Goal: Task Accomplishment & Management: Manage account settings

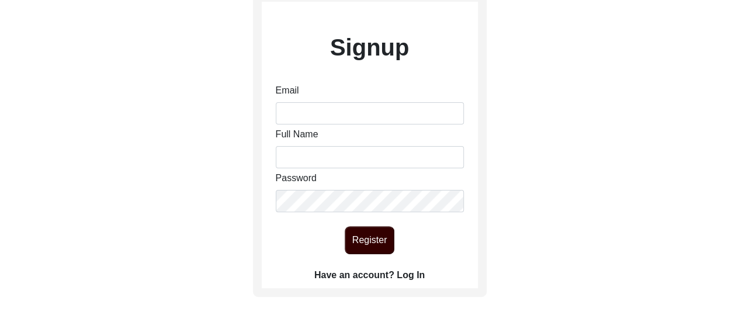
scroll to position [82, 0]
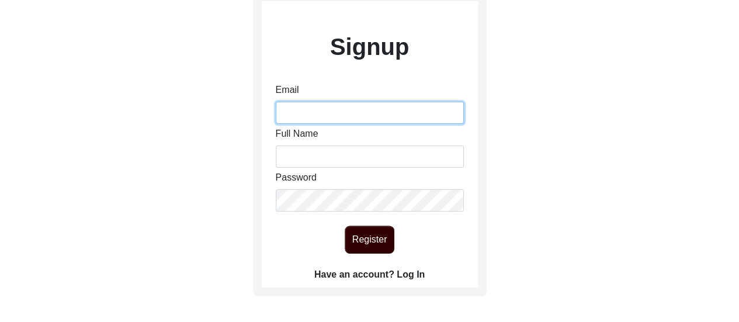
type input "[EMAIL_ADDRESS][DOMAIN_NAME]"
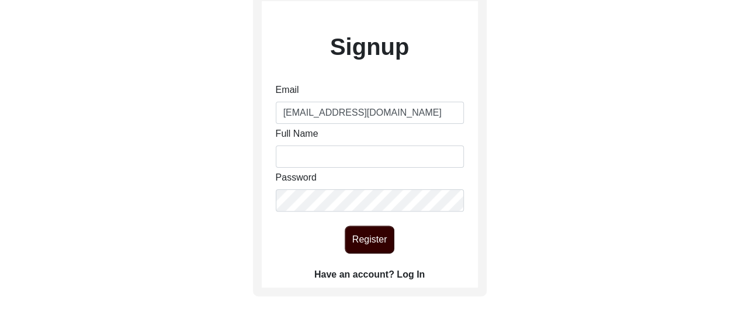
click at [376, 274] on label "Have an account? Log In" at bounding box center [369, 274] width 110 height 14
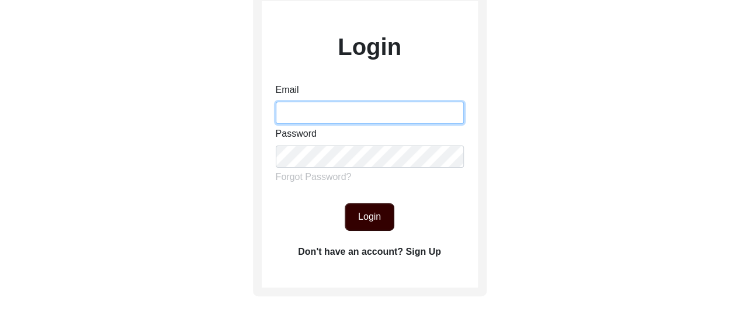
type input "[EMAIL_ADDRESS][DOMAIN_NAME]"
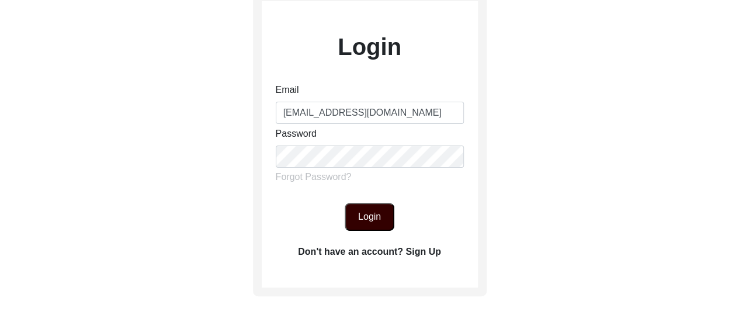
click at [377, 221] on button "Login" at bounding box center [370, 217] width 50 height 28
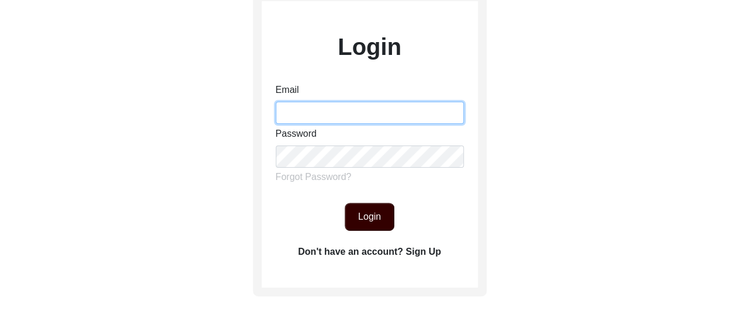
type input "[EMAIL_ADDRESS][DOMAIN_NAME]"
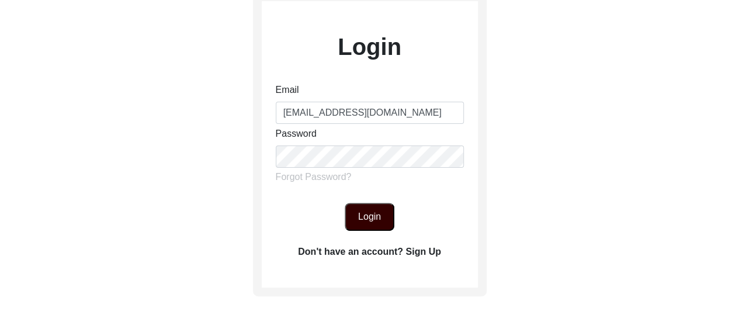
click at [350, 210] on button "Login" at bounding box center [370, 217] width 50 height 28
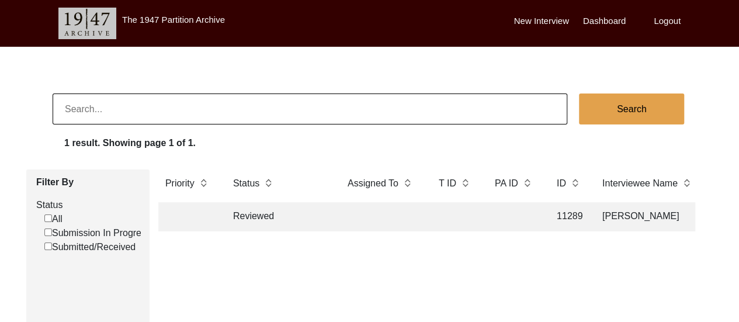
click at [185, 22] on label "The 1947 Partition Archive" at bounding box center [173, 20] width 103 height 10
click at [109, 16] on img at bounding box center [87, 24] width 58 height 32
